Goal: Task Accomplishment & Management: Manage account settings

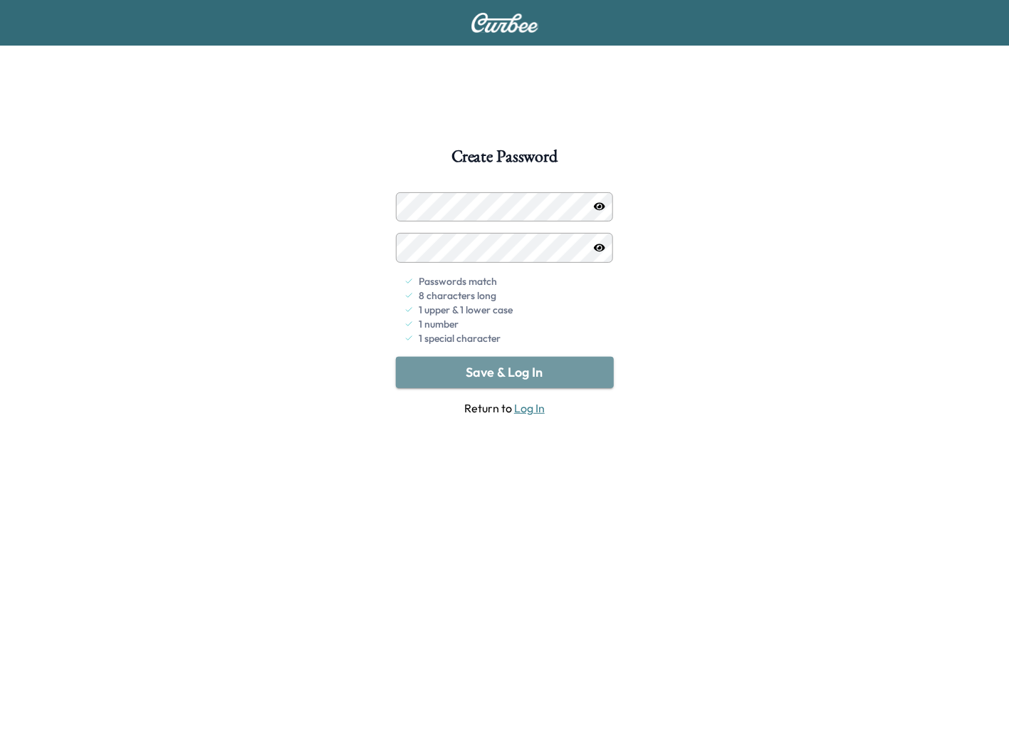
click at [520, 370] on button "Save & Log In" at bounding box center [505, 372] width 218 height 31
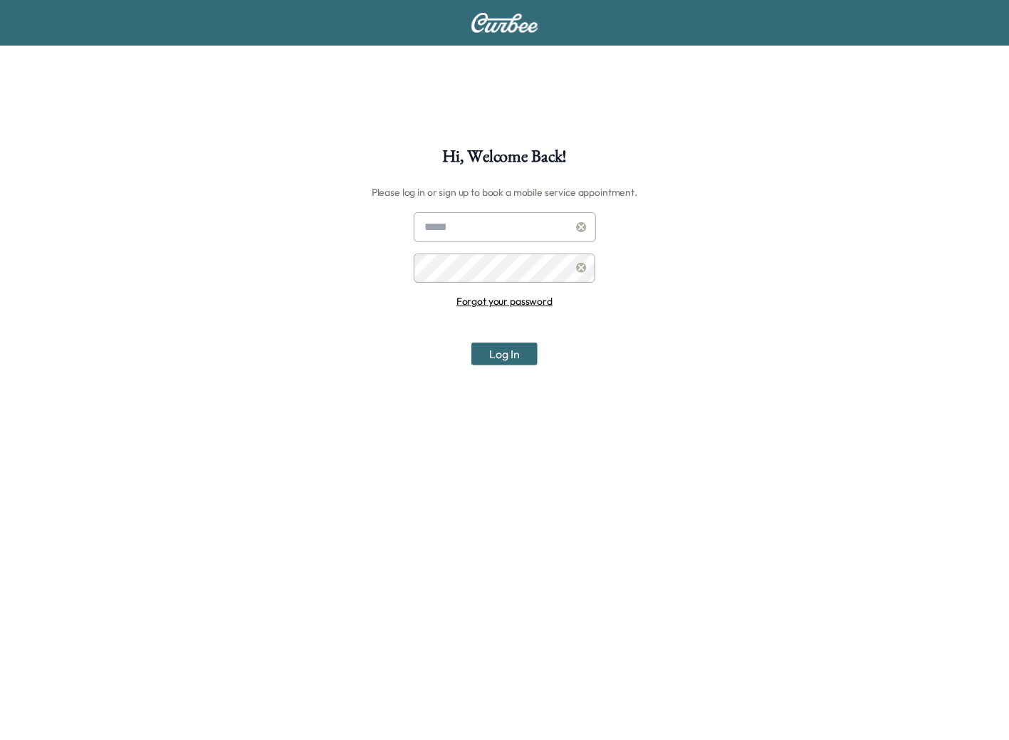
type input "**********"
click at [502, 353] on button "Log In" at bounding box center [504, 353] width 66 height 23
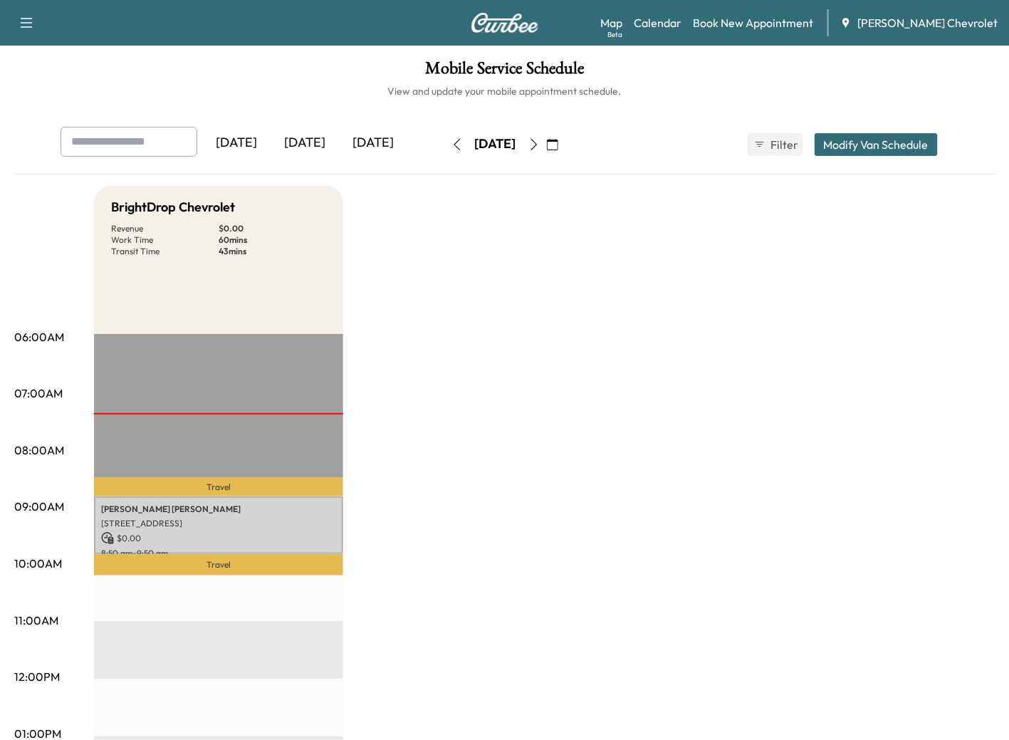
click at [537, 147] on icon "button" at bounding box center [533, 144] width 6 height 11
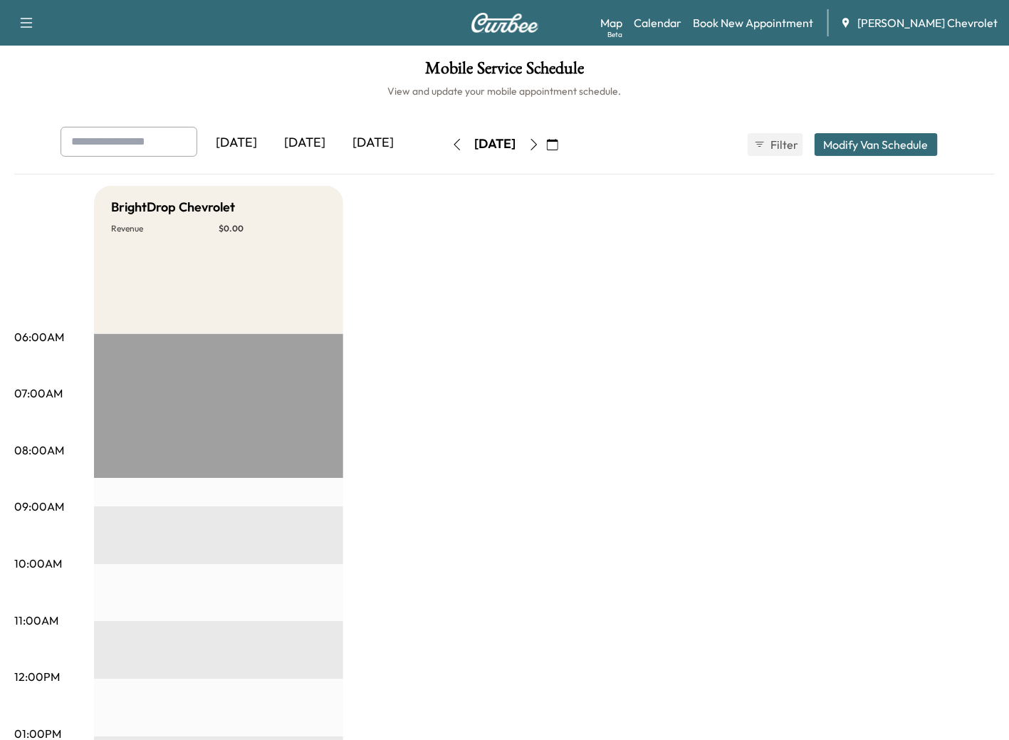
click at [558, 139] on icon "button" at bounding box center [552, 144] width 11 height 11
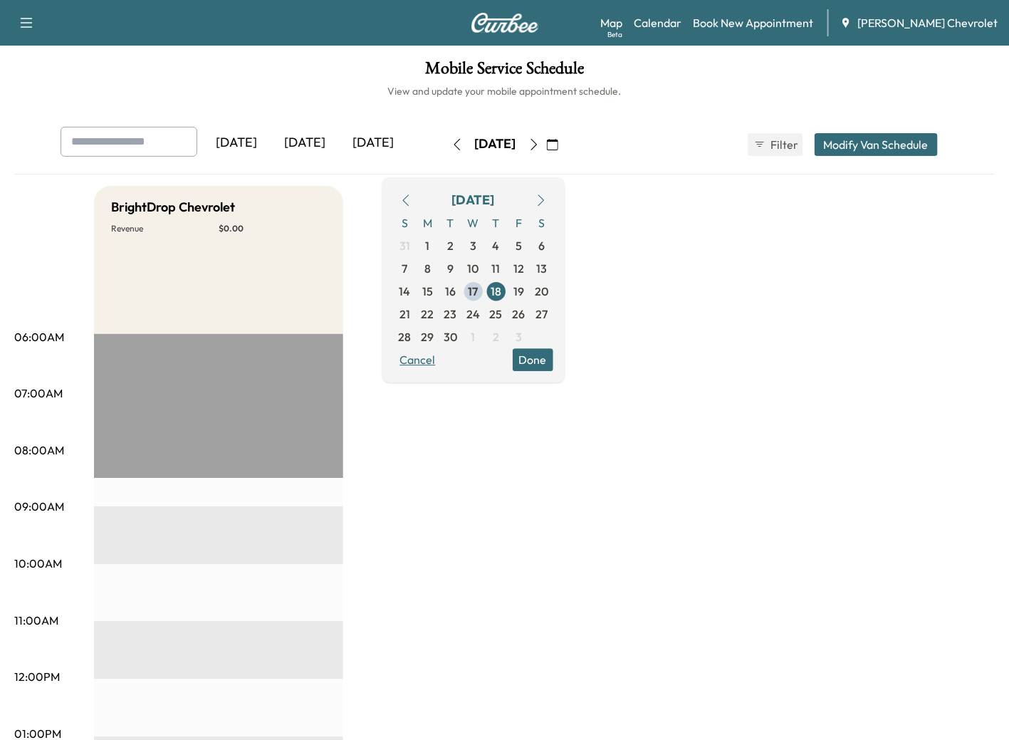
click at [442, 361] on button "Cancel" at bounding box center [418, 359] width 48 height 23
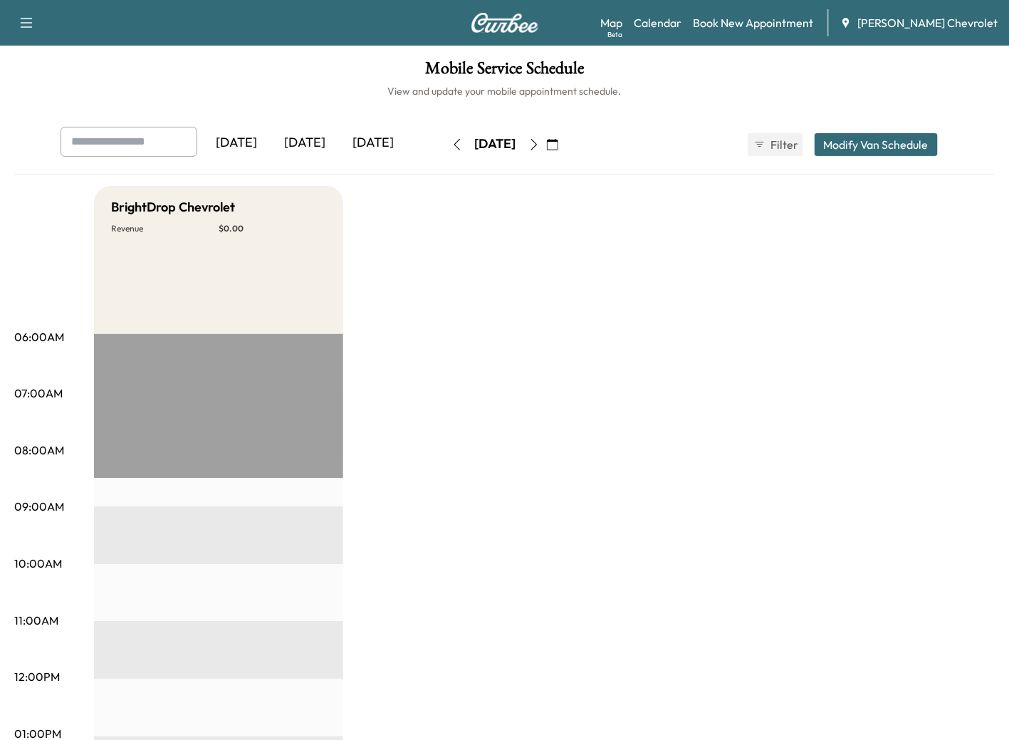
click at [540, 143] on icon "button" at bounding box center [533, 144] width 11 height 11
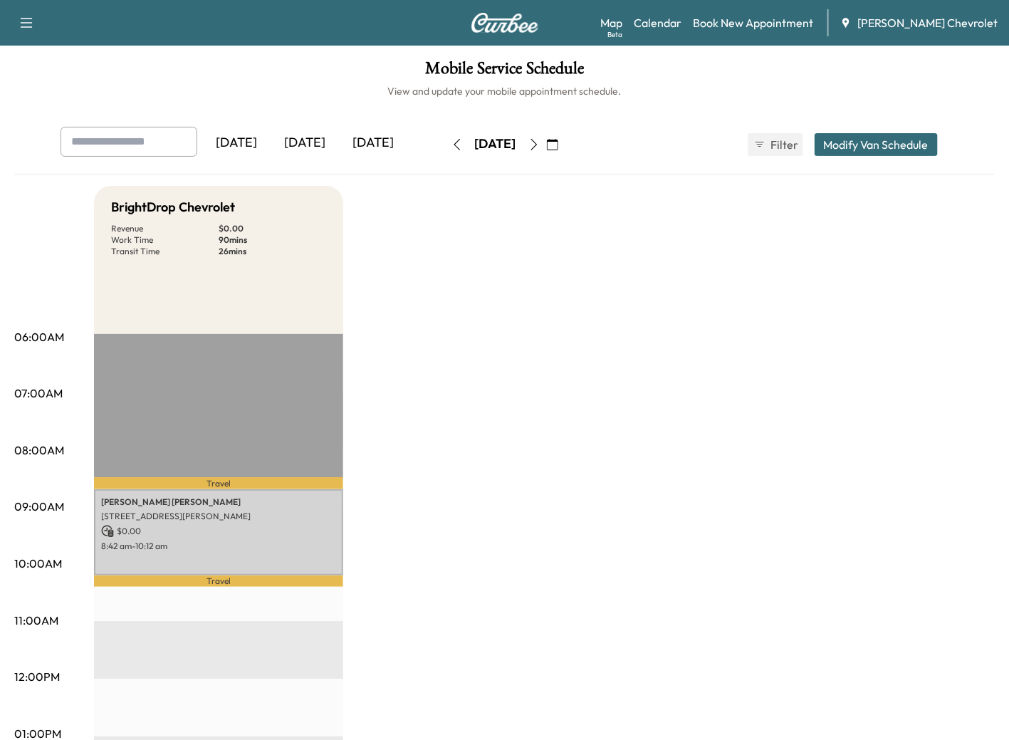
click at [540, 144] on icon "button" at bounding box center [533, 144] width 11 height 11
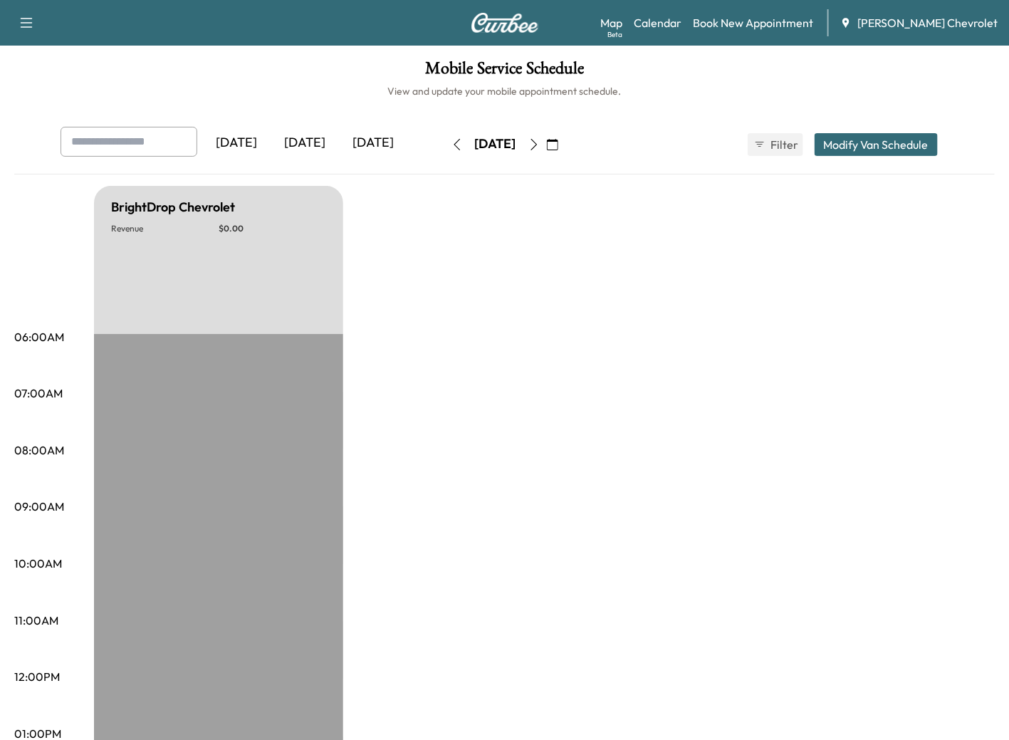
click at [537, 141] on icon "button" at bounding box center [533, 144] width 6 height 11
click at [564, 141] on button "button" at bounding box center [552, 144] width 24 height 23
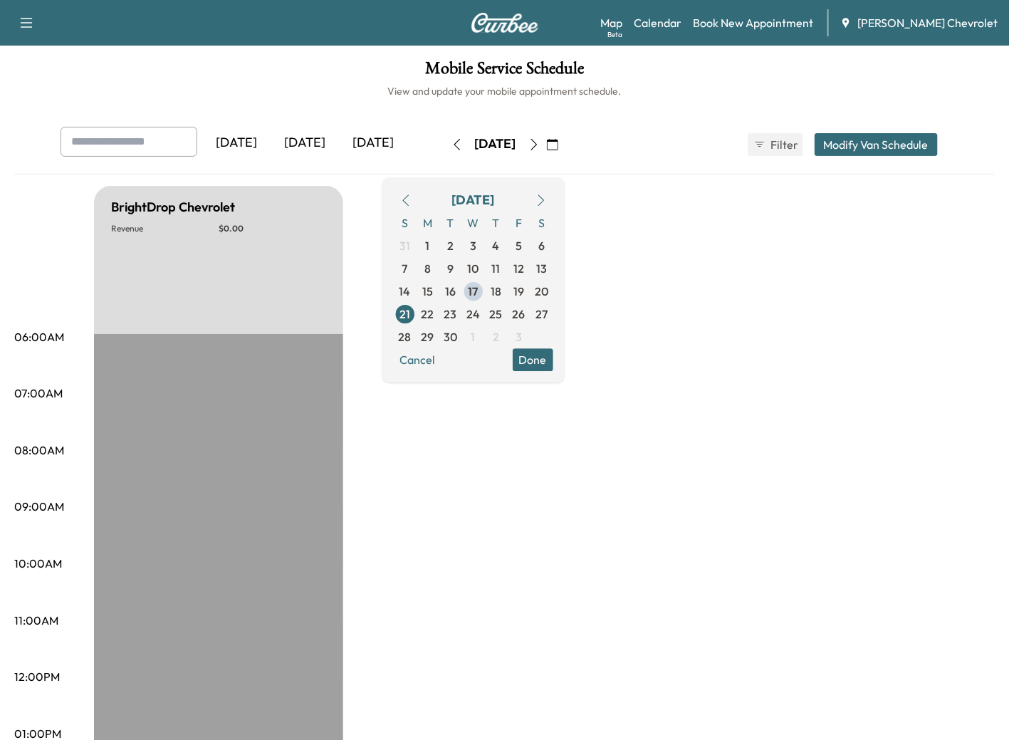
click at [564, 141] on button "button" at bounding box center [552, 144] width 24 height 23
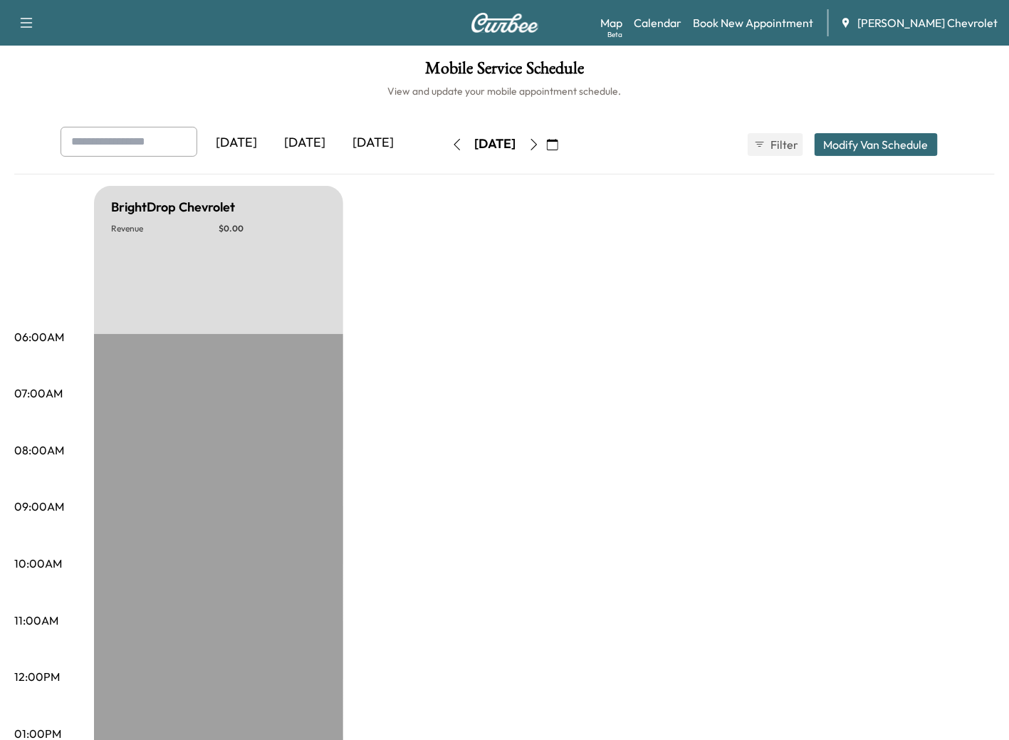
click at [540, 142] on icon "button" at bounding box center [533, 144] width 11 height 11
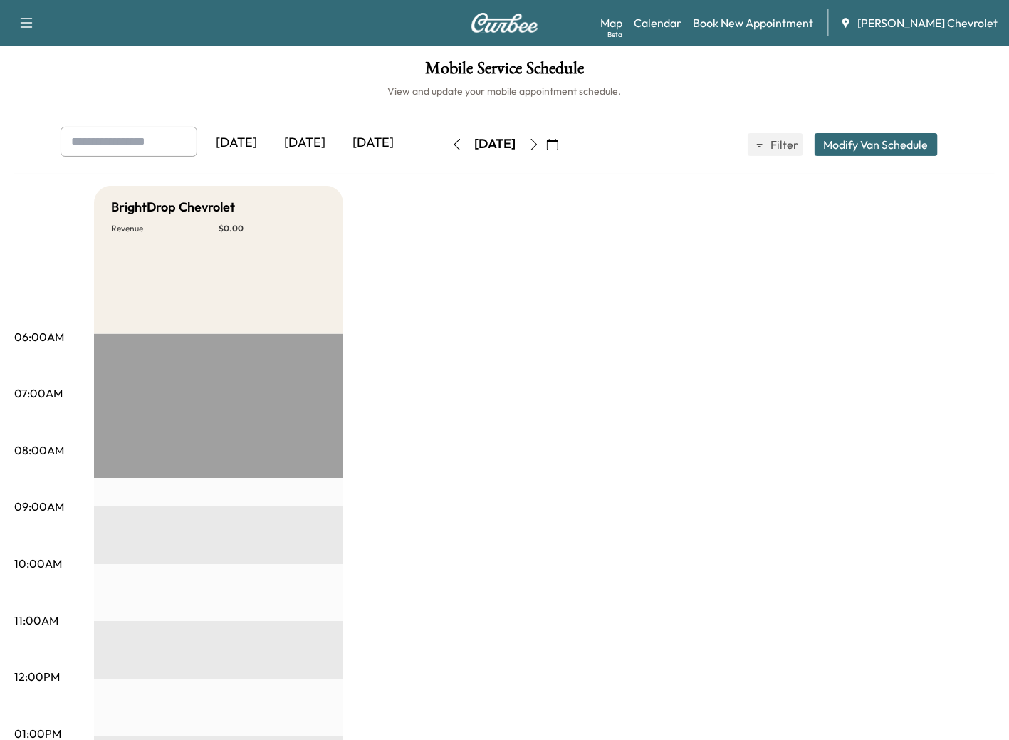
click at [540, 142] on icon "button" at bounding box center [533, 144] width 11 height 11
click at [537, 145] on icon "button" at bounding box center [533, 144] width 6 height 11
click at [540, 145] on icon "button" at bounding box center [533, 144] width 11 height 11
click at [540, 144] on icon "button" at bounding box center [533, 144] width 11 height 11
